Goal: Communication & Community: Answer question/provide support

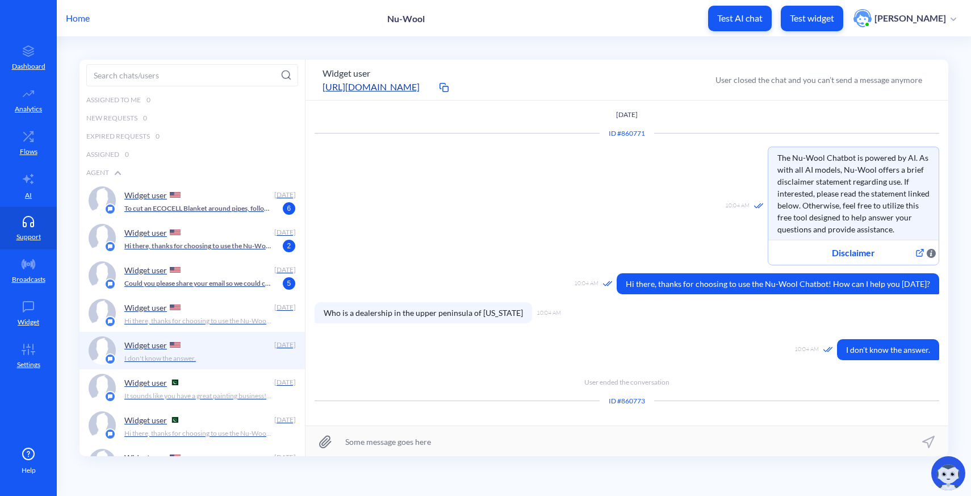
scroll to position [1, 0]
click at [186, 281] on p "Could you please share your email so we could contact you if no agent is online…" at bounding box center [198, 283] width 148 height 10
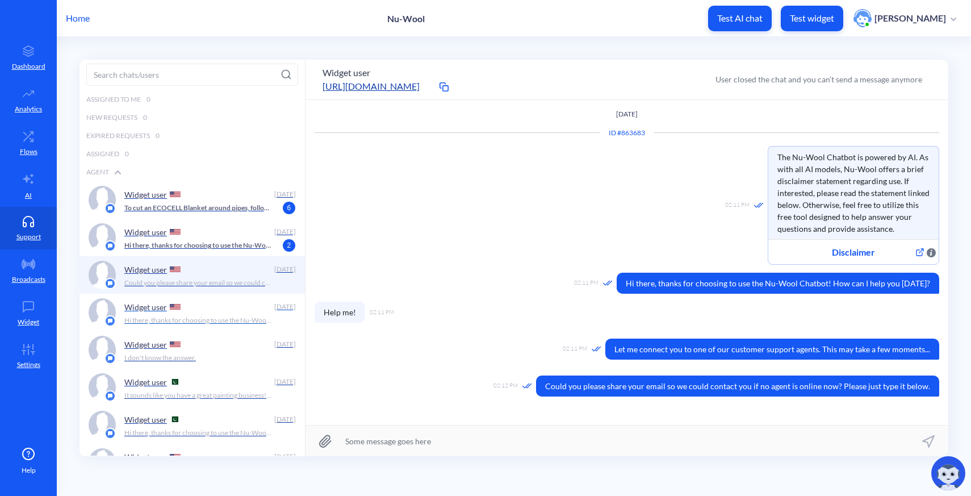
click at [213, 305] on div "Widget user" at bounding box center [196, 306] width 145 height 17
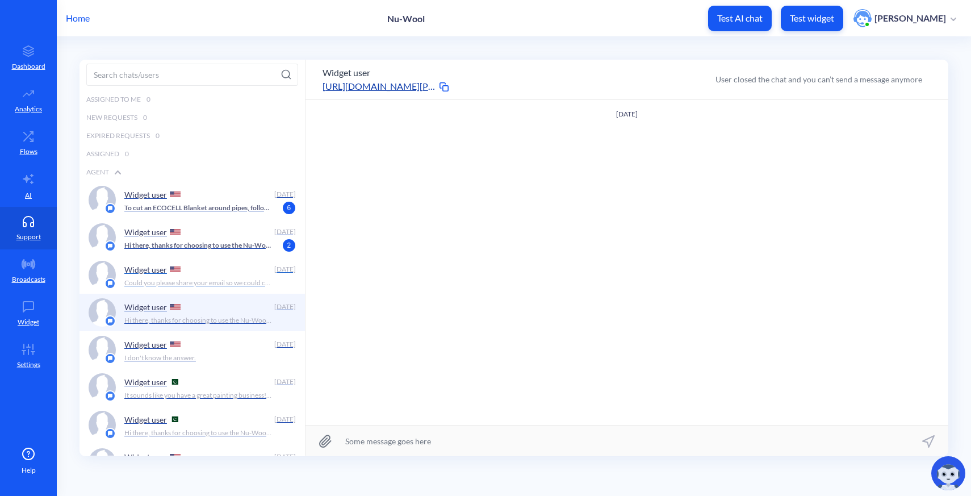
click at [210, 276] on div "Widget user" at bounding box center [196, 269] width 145 height 17
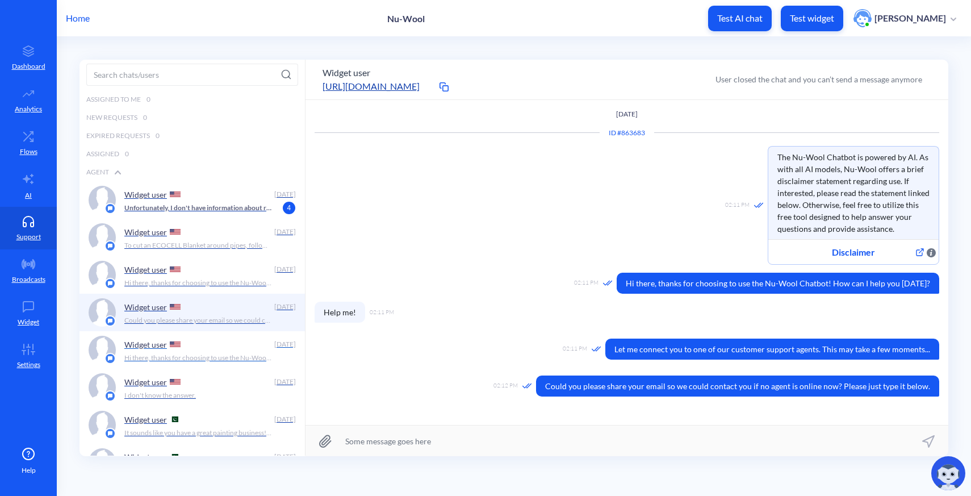
click at [222, 353] on p "Hi there, thanks for choosing to use the Nu-Wool Chatbot! How can I help you [D…" at bounding box center [198, 358] width 148 height 10
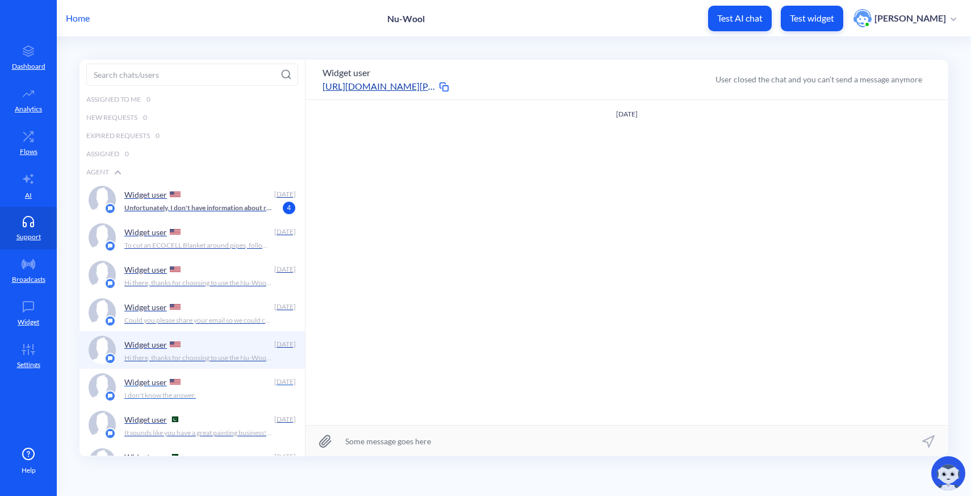
click at [205, 387] on div "Widget user" at bounding box center [196, 381] width 145 height 17
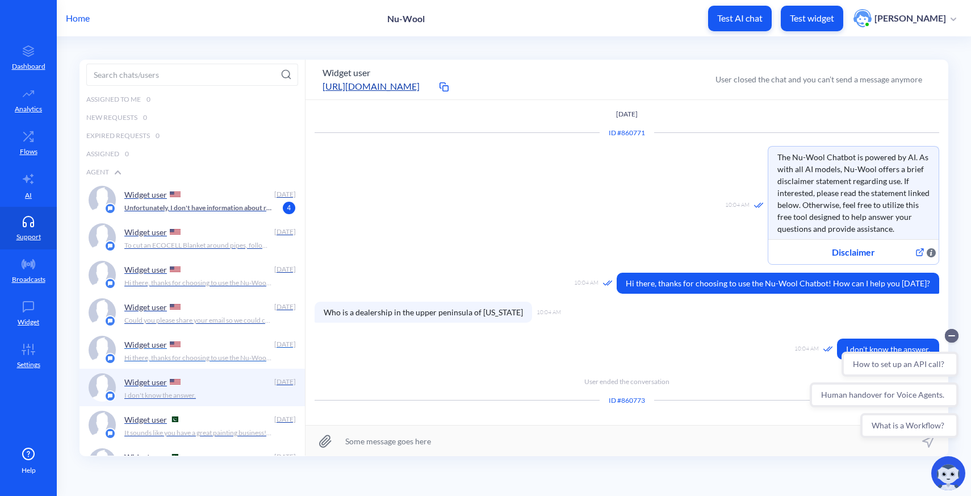
click at [187, 357] on p "Hi there, thanks for choosing to use the Nu-Wool Chatbot! How can I help you [D…" at bounding box center [198, 358] width 148 height 10
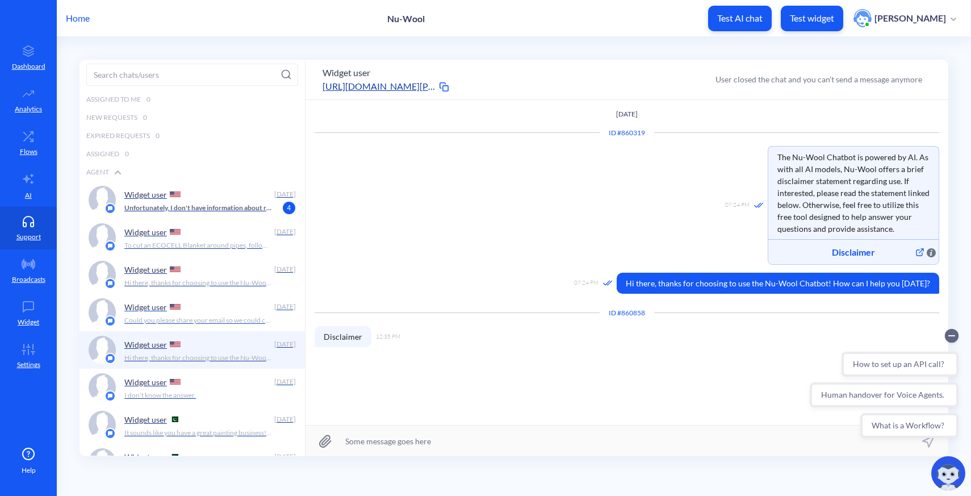
click at [217, 307] on div "Widget user" at bounding box center [196, 306] width 145 height 17
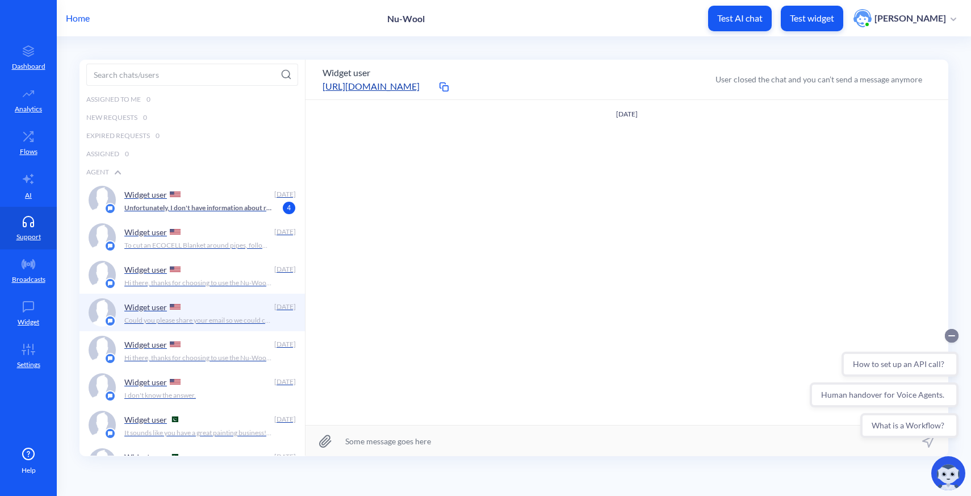
click at [957, 341] on icon "Collapse conversation starters" at bounding box center [952, 336] width 14 height 14
click at [195, 285] on p "Hi there, thanks for choosing to use the Nu-Wool Chatbot! How can I help you [D…" at bounding box center [198, 283] width 148 height 10
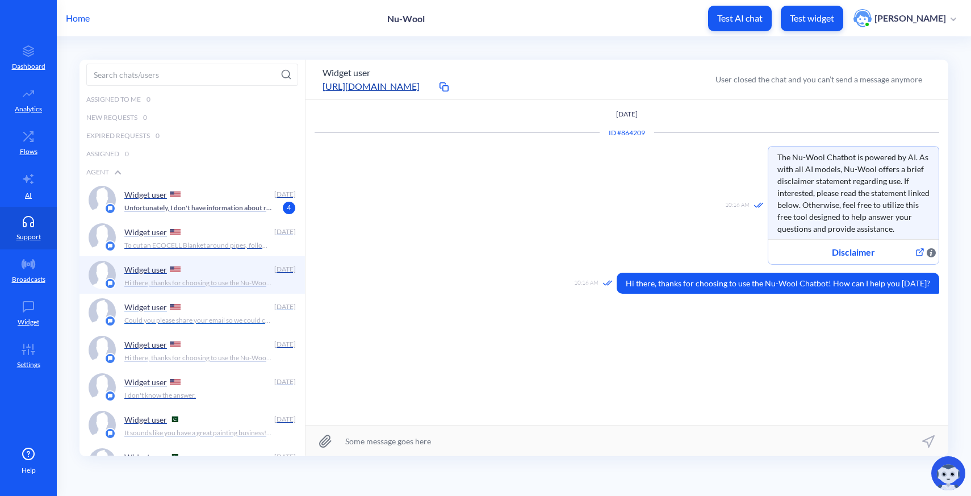
click at [195, 311] on div "Widget user" at bounding box center [196, 306] width 145 height 17
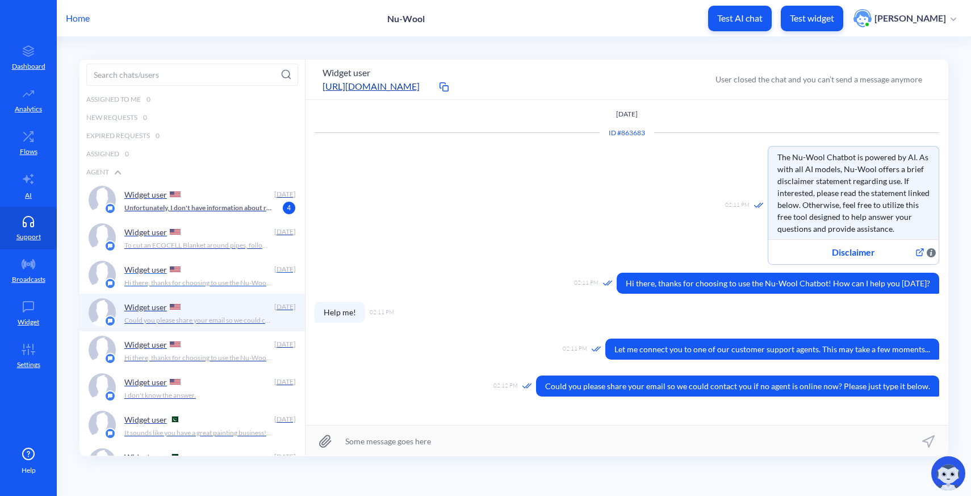
click at [147, 287] on p "Hi there, thanks for choosing to use the Nu-Wool Chatbot! How can I help you [D…" at bounding box center [198, 283] width 148 height 10
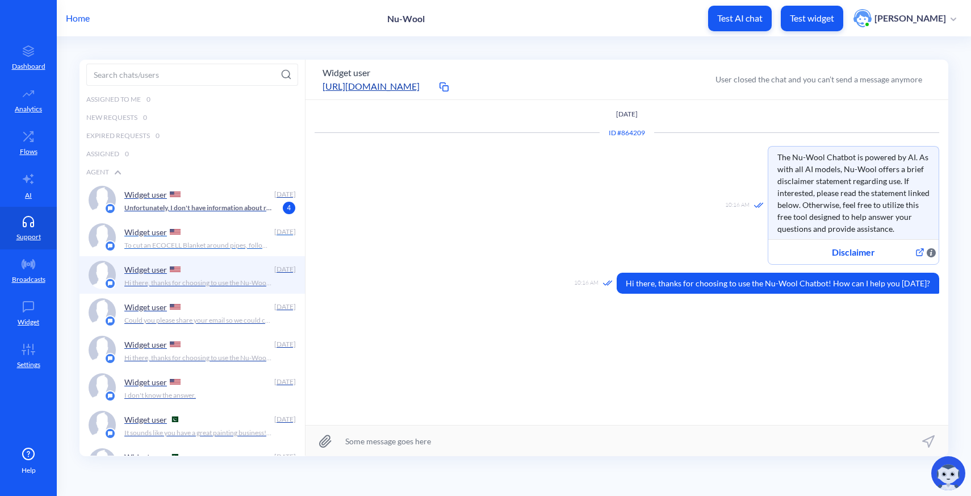
click at [195, 243] on p "To cut an ECOCELL Blanket around pipes, follow these steps: 1. Measure : - Care…" at bounding box center [198, 245] width 148 height 10
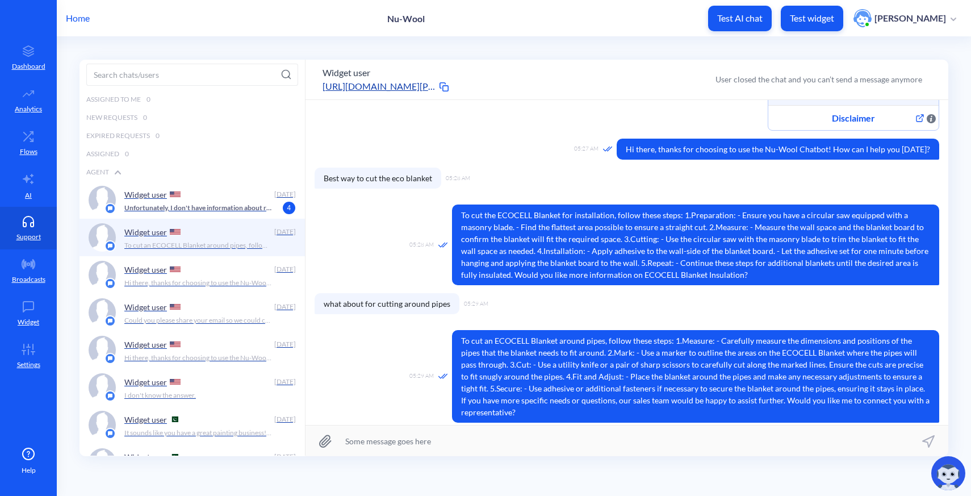
scroll to position [140, 0]
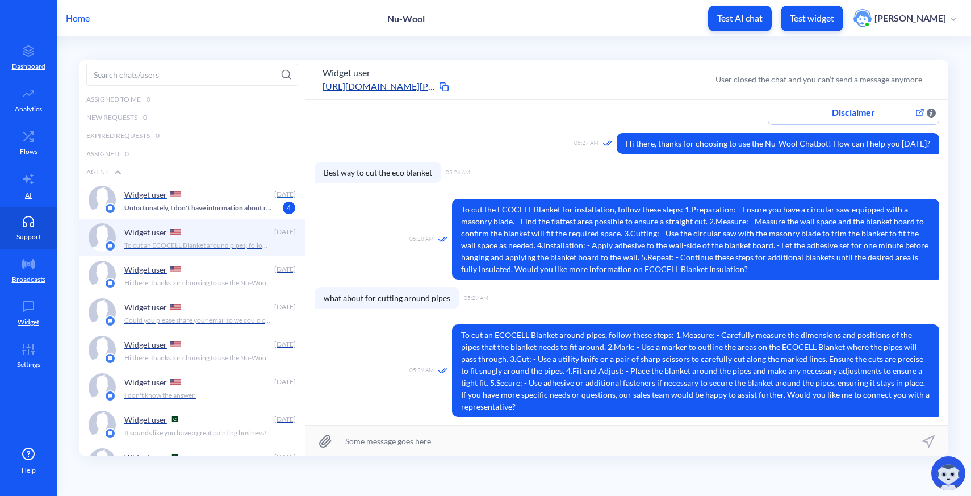
click at [203, 198] on div "Widget user" at bounding box center [196, 194] width 145 height 17
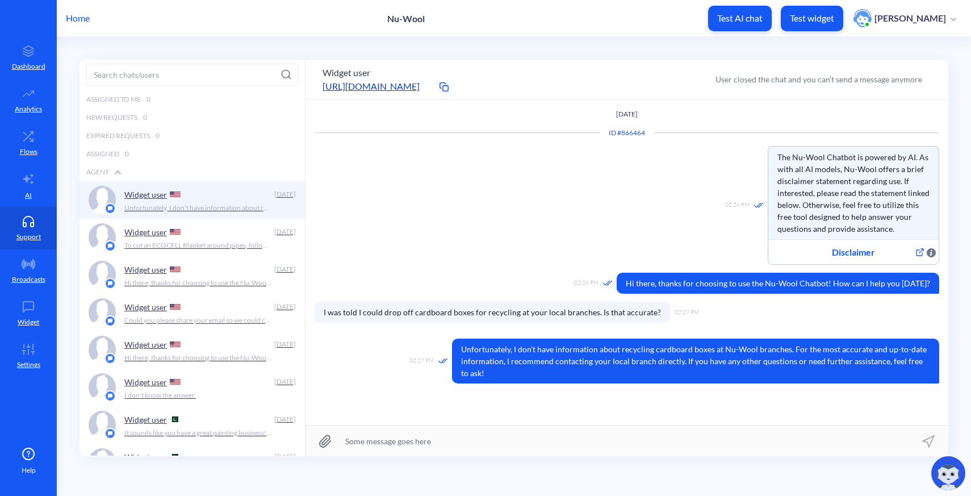
click at [64, 26] on div "Home Nu-Wool Test AI chat Test widget Ashton Scates" at bounding box center [485, 18] width 971 height 36
click at [74, 22] on p "Home" at bounding box center [78, 18] width 24 height 14
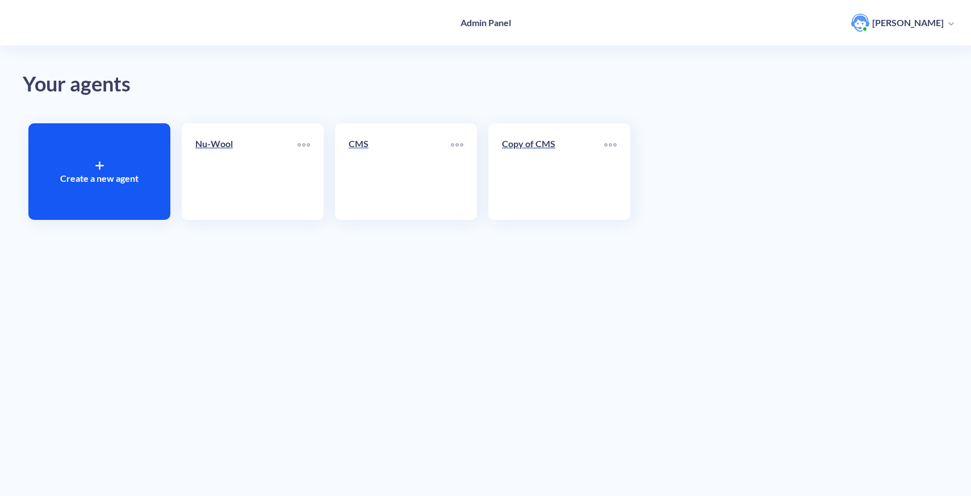
click at [377, 174] on link "CMS" at bounding box center [400, 171] width 102 height 69
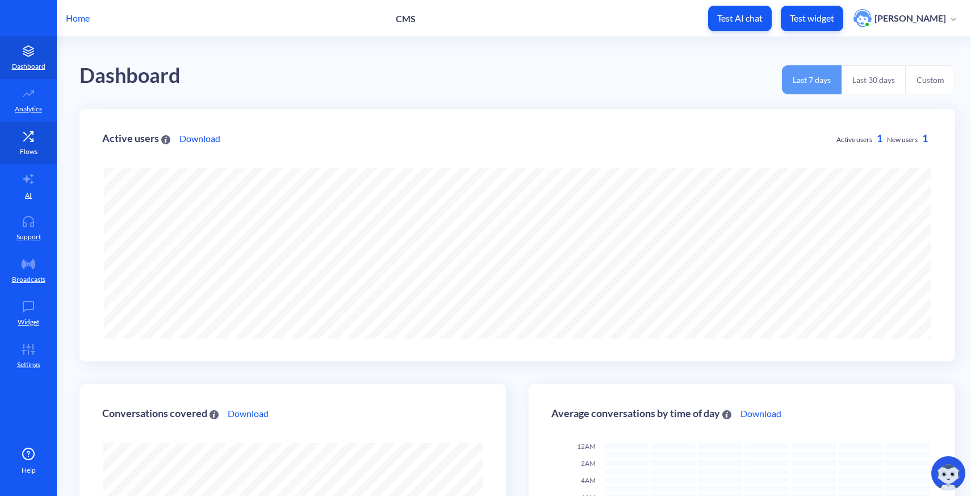
scroll to position [496, 971]
click at [34, 229] on link "Support" at bounding box center [28, 228] width 57 height 43
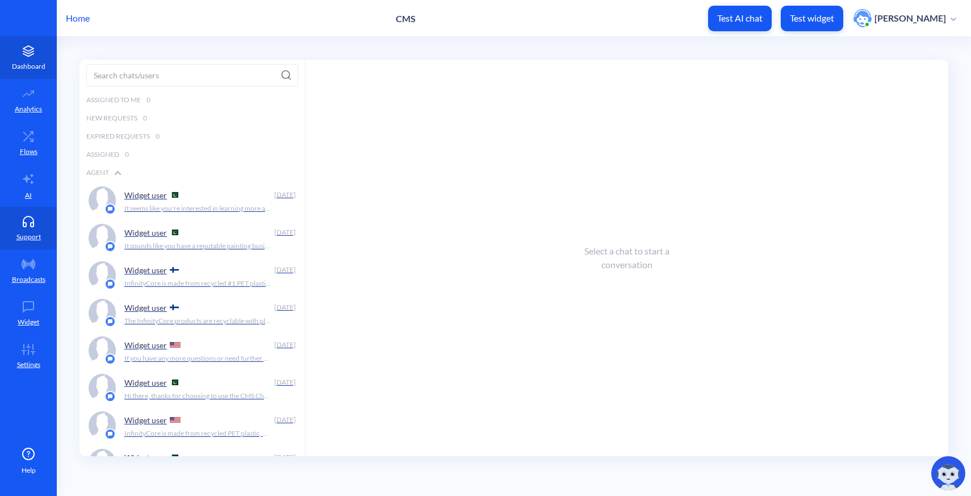
click at [32, 59] on link "Dashboard" at bounding box center [28, 57] width 57 height 43
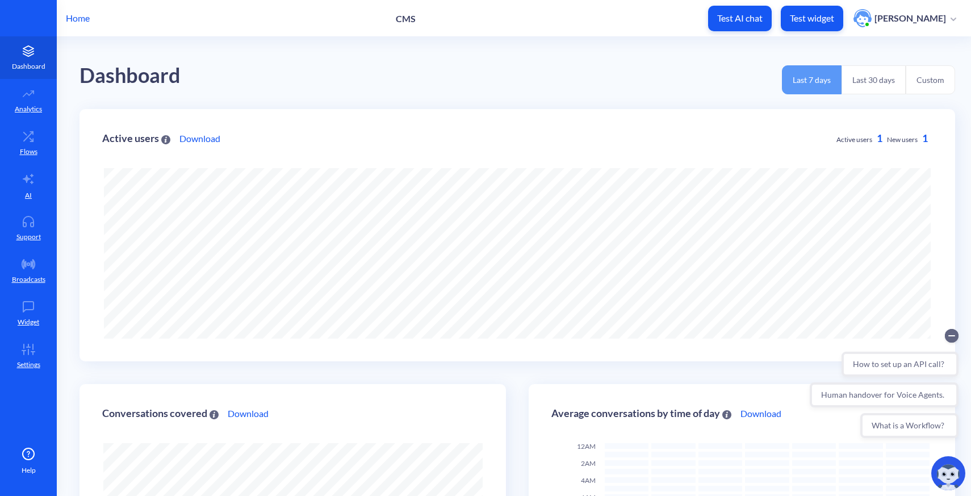
scroll to position [496, 971]
